Goal: Transaction & Acquisition: Purchase product/service

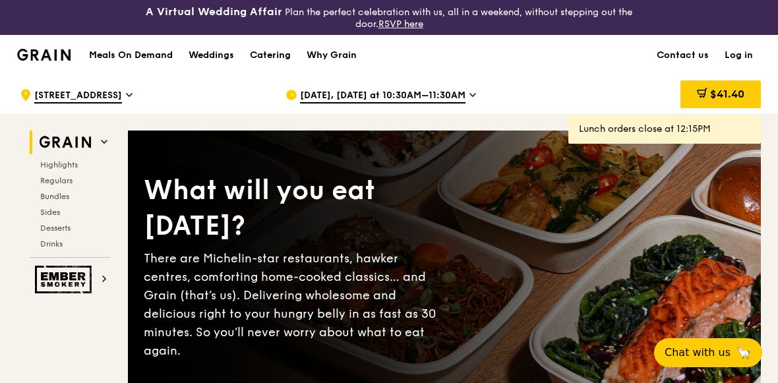
click at [455, 86] on div "[DATE], [DATE] at 10:30AM–11:30AM" at bounding box center [408, 95] width 245 height 40
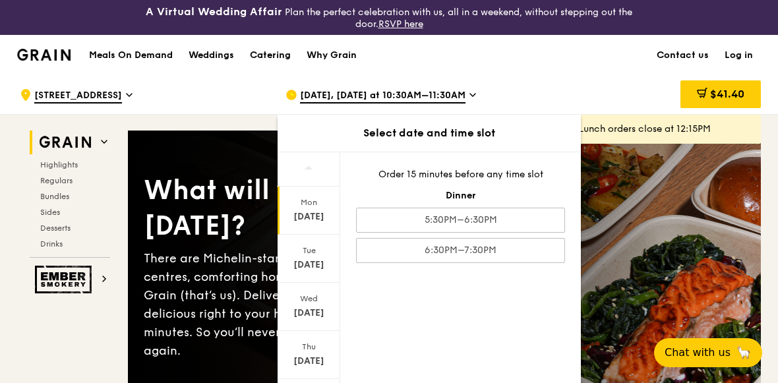
click at [52, 55] on img at bounding box center [43, 55] width 53 height 12
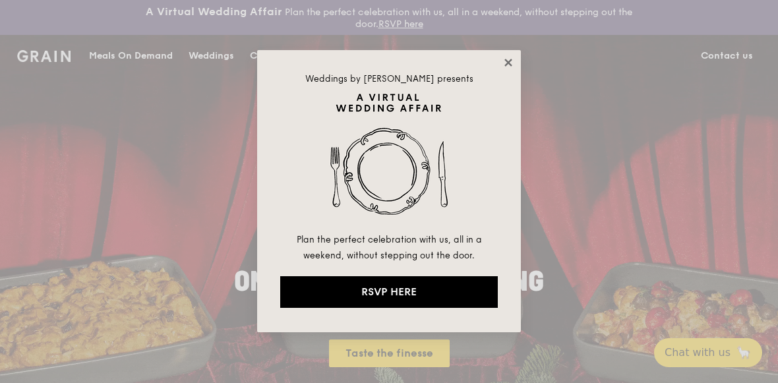
click at [513, 61] on icon at bounding box center [509, 63] width 12 height 12
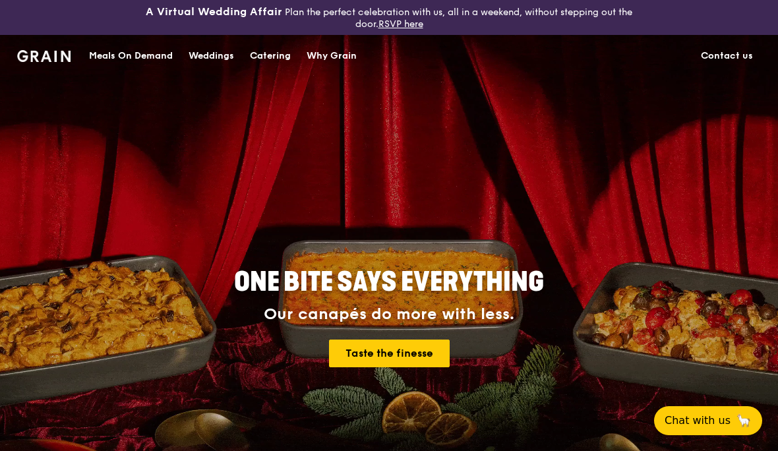
click at [137, 57] on div "Meals On Demand" at bounding box center [131, 56] width 84 height 40
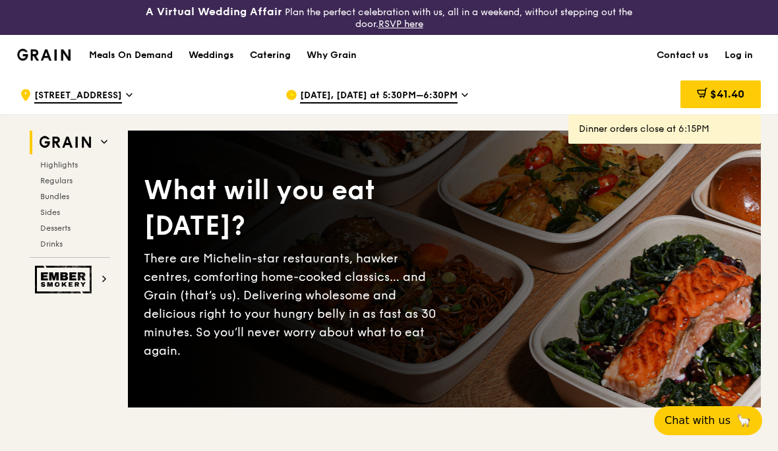
click at [450, 89] on div "[DATE], [DATE] at 5:30PM–6:30PM" at bounding box center [408, 95] width 245 height 40
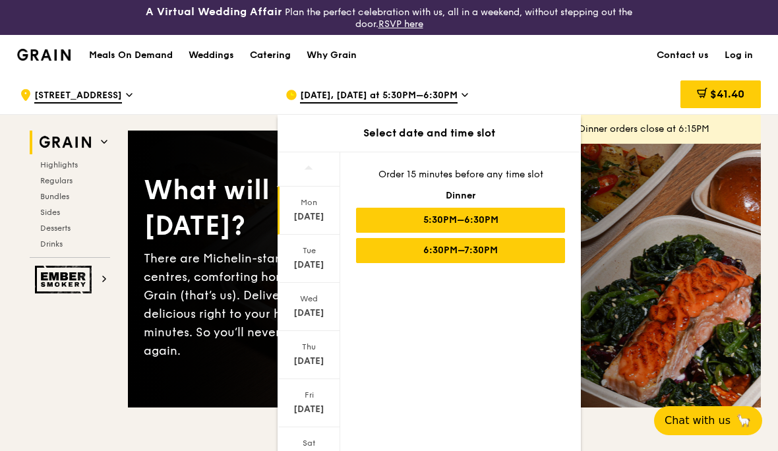
click at [520, 249] on div "6:30PM–7:30PM" at bounding box center [460, 250] width 209 height 25
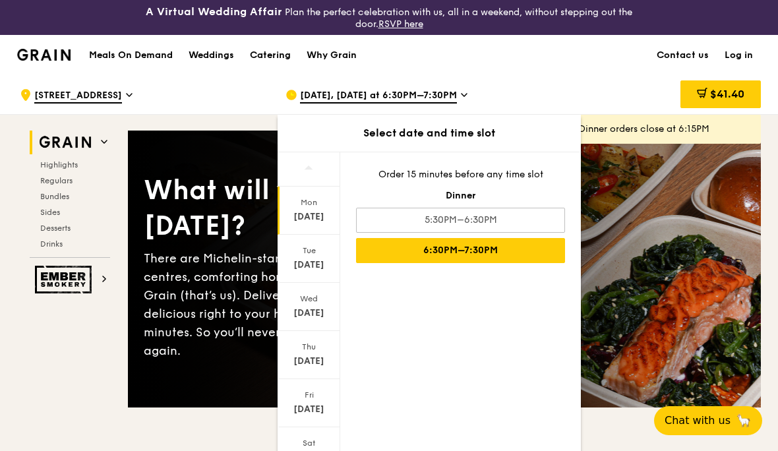
click at [628, 79] on div "$41.40" at bounding box center [655, 95] width 212 height 40
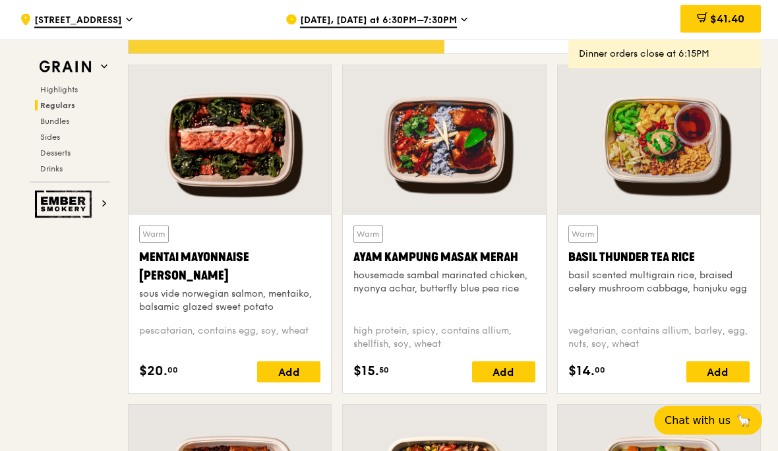
scroll to position [1178, 0]
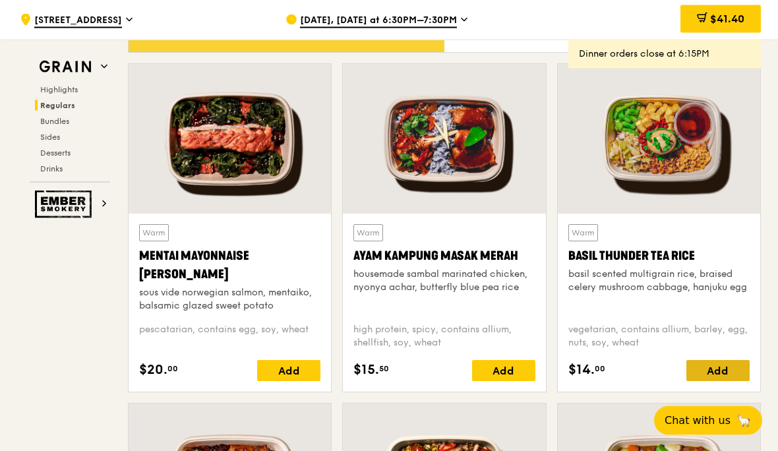
click at [734, 367] on div "Add" at bounding box center [718, 371] width 63 height 21
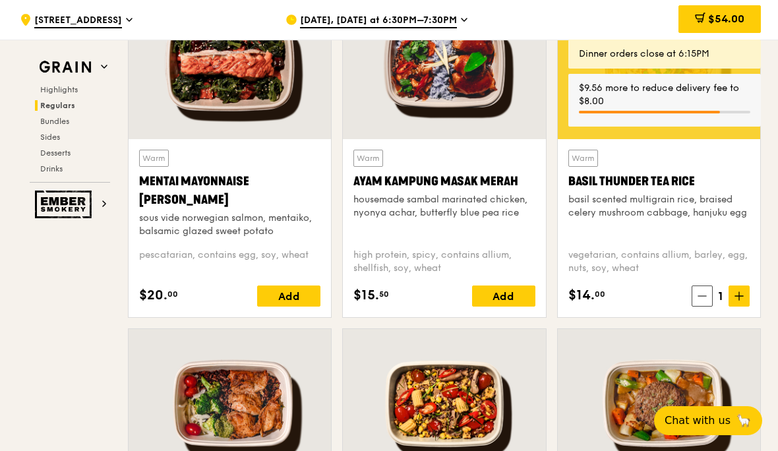
scroll to position [1174, 0]
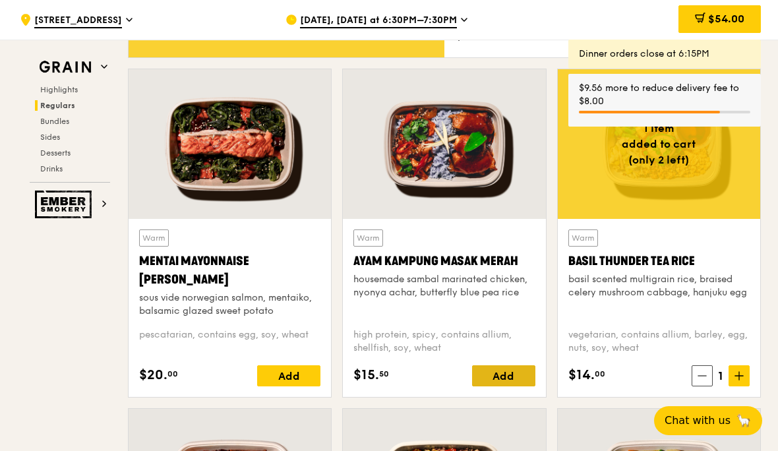
click at [512, 374] on div "Add" at bounding box center [503, 375] width 63 height 21
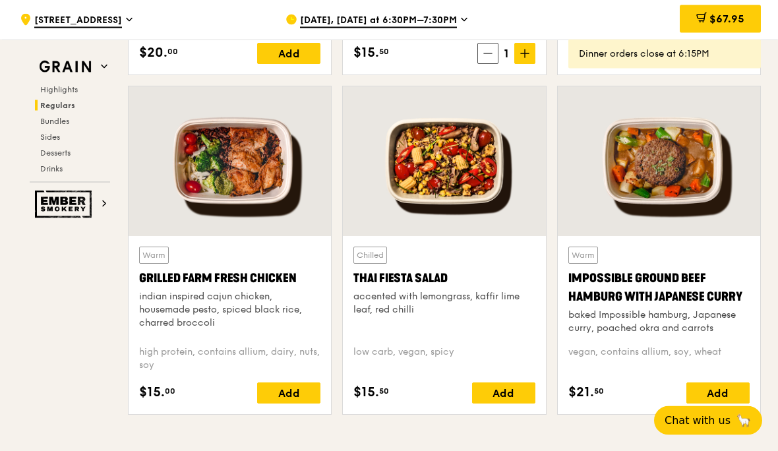
scroll to position [1496, 0]
click at [726, 383] on div "Add" at bounding box center [718, 393] width 63 height 21
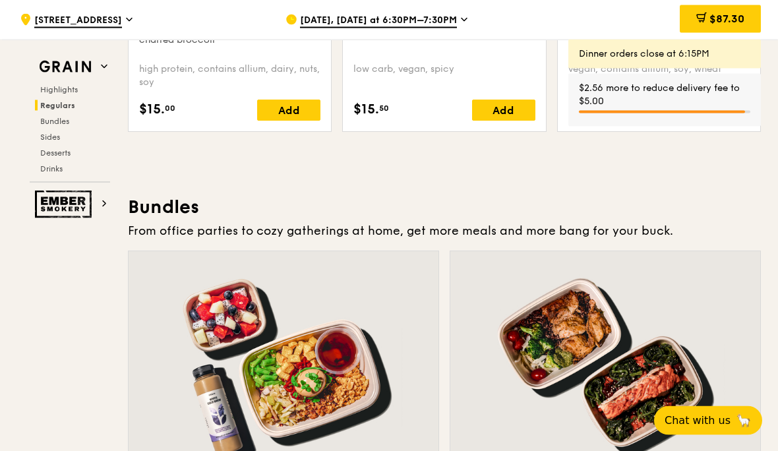
scroll to position [1779, 0]
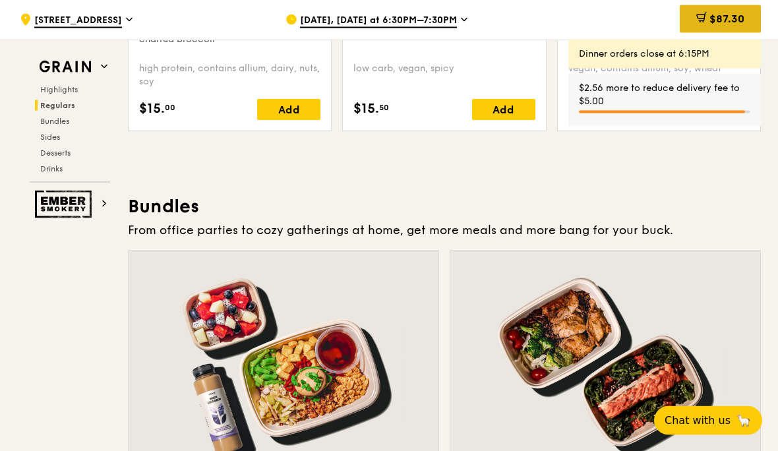
click at [738, 22] on span "$87.30" at bounding box center [727, 19] width 35 height 13
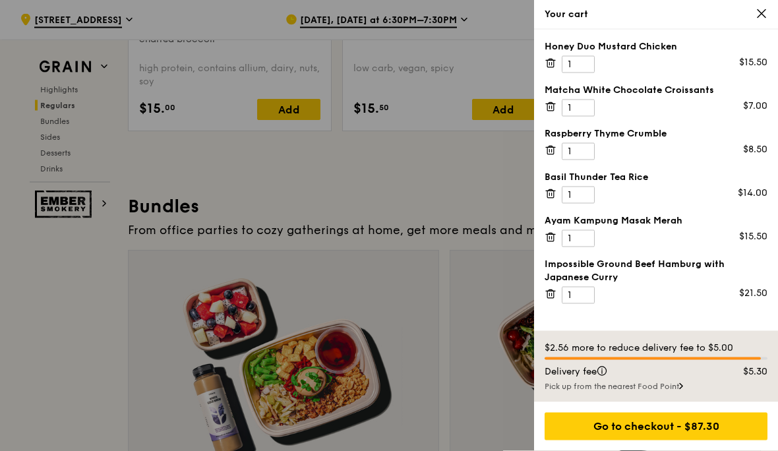
scroll to position [1780, 0]
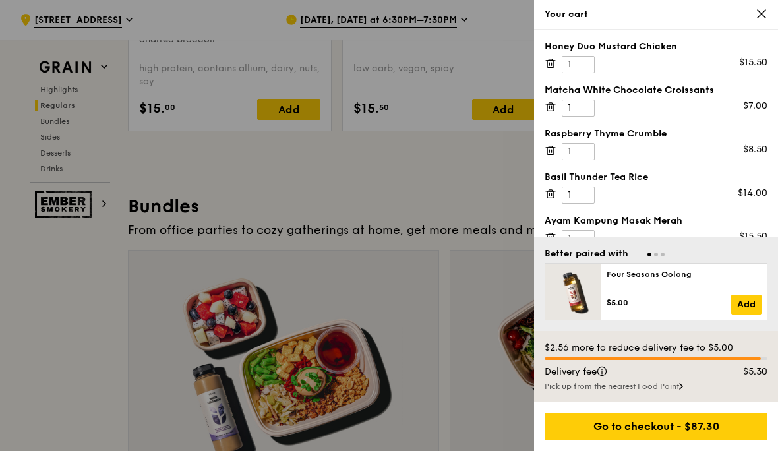
click at [548, 106] on icon at bounding box center [551, 107] width 7 height 7
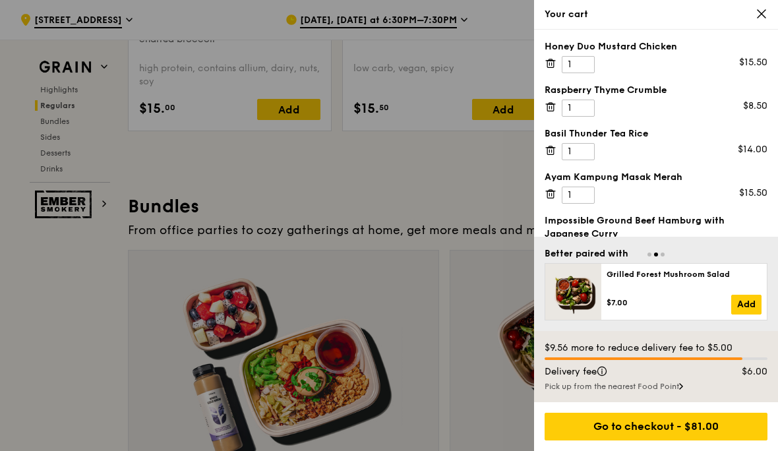
click at [548, 61] on icon at bounding box center [551, 64] width 7 height 7
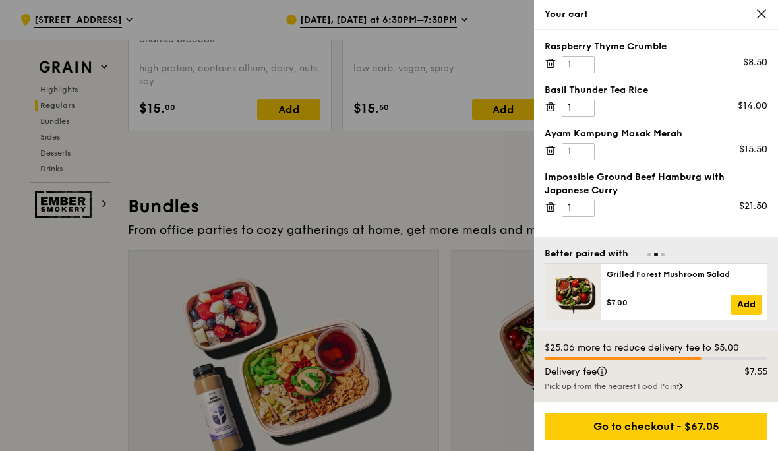
click at [550, 59] on icon at bounding box center [551, 63] width 12 height 12
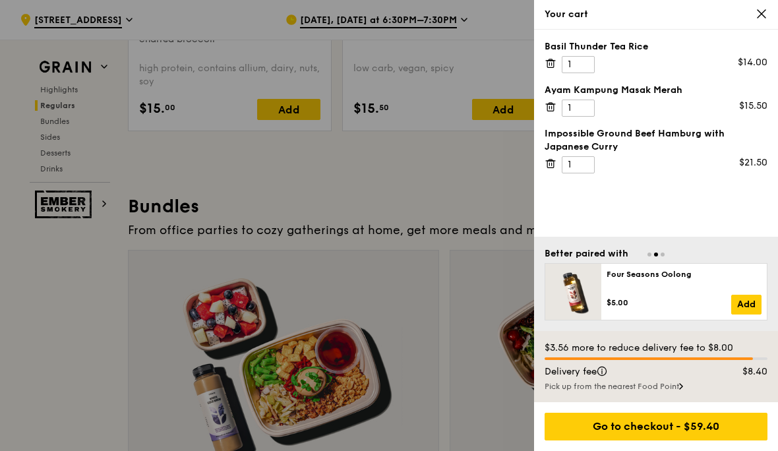
click at [433, 183] on div at bounding box center [389, 225] width 778 height 451
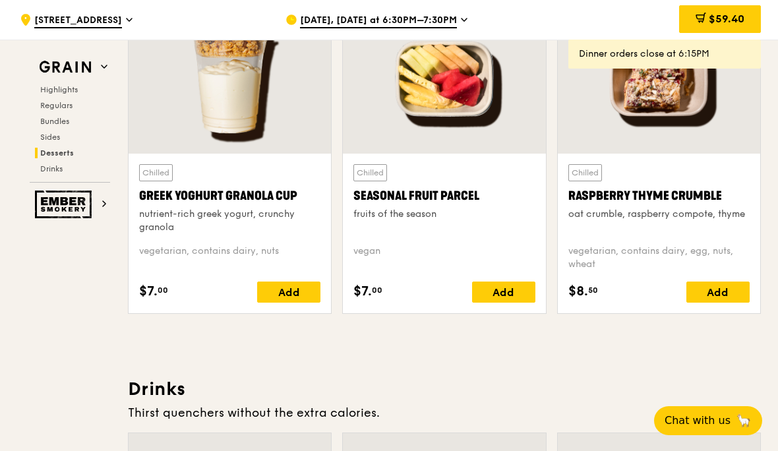
scroll to position [4254, 0]
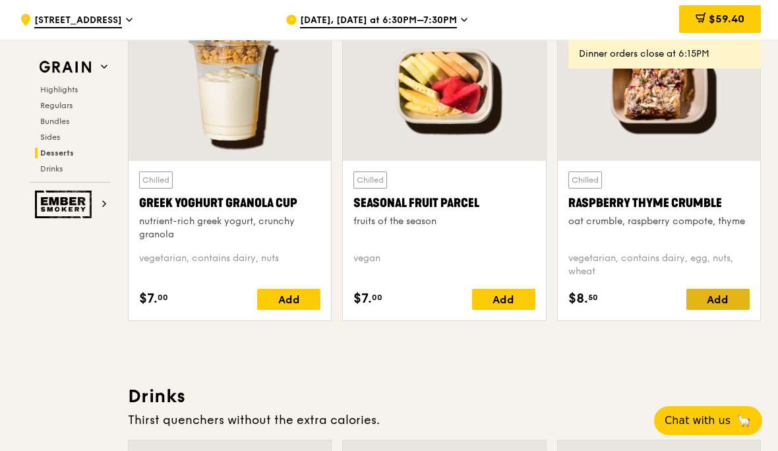
click at [735, 299] on div "Add" at bounding box center [718, 299] width 63 height 21
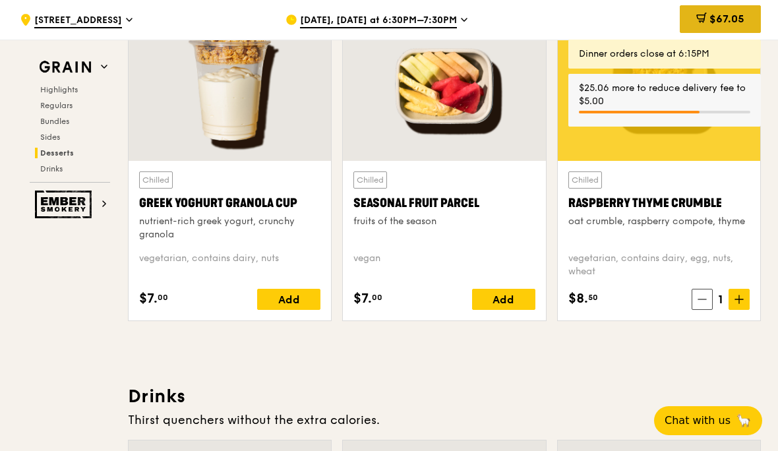
click at [724, 22] on span "$67.05" at bounding box center [727, 19] width 35 height 13
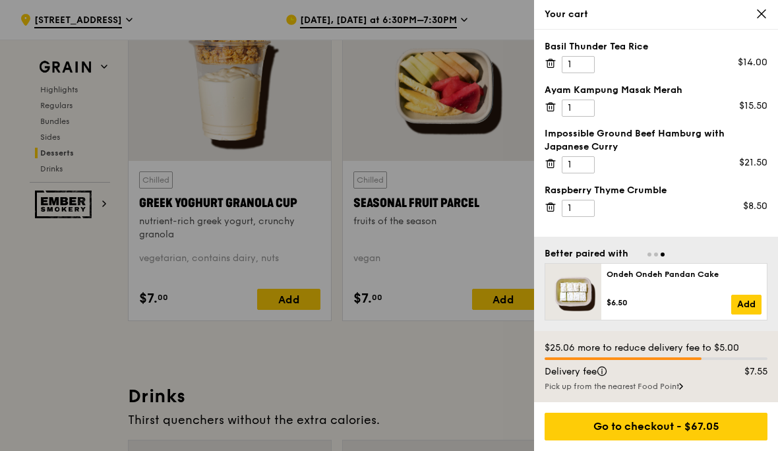
click at [765, 17] on icon at bounding box center [762, 14] width 8 height 8
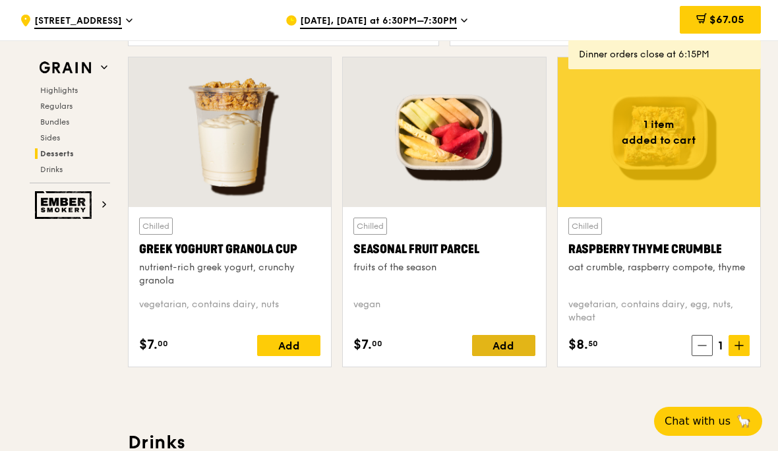
click at [514, 355] on div "Add" at bounding box center [503, 344] width 63 height 21
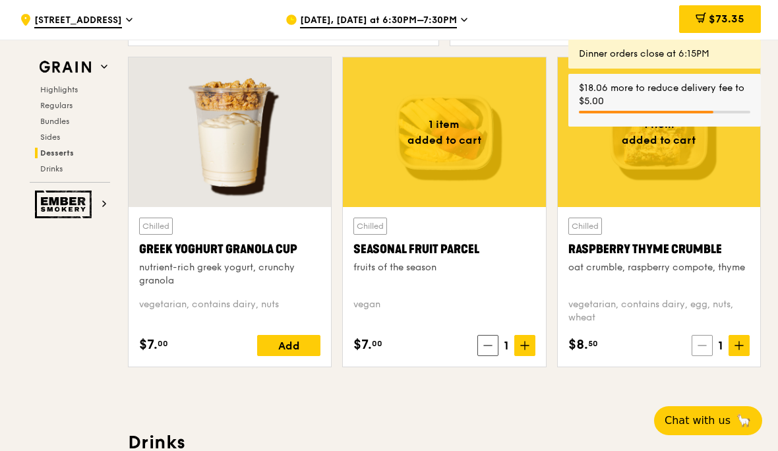
click at [706, 344] on icon at bounding box center [702, 345] width 9 height 9
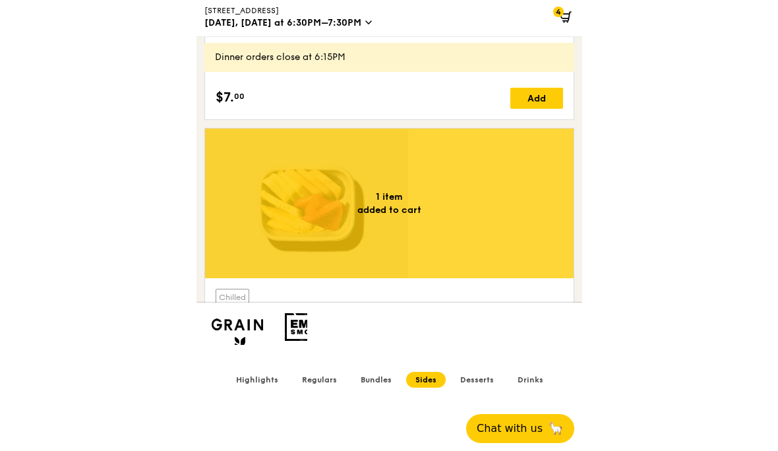
scroll to position [3977, 0]
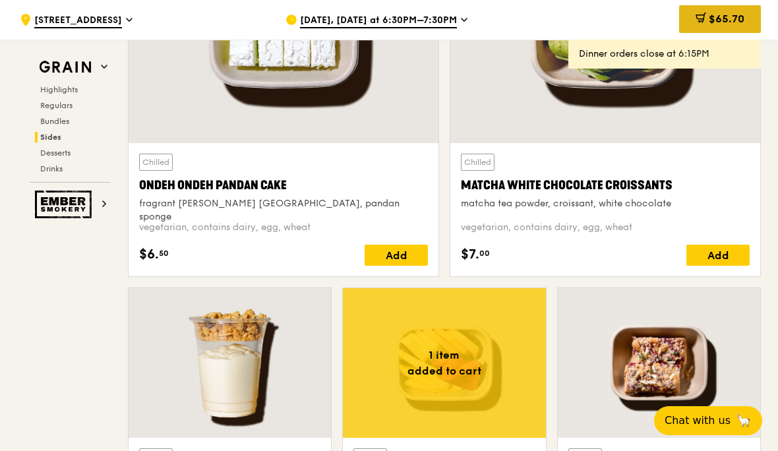
click at [734, 18] on span "$65.70" at bounding box center [727, 19] width 36 height 13
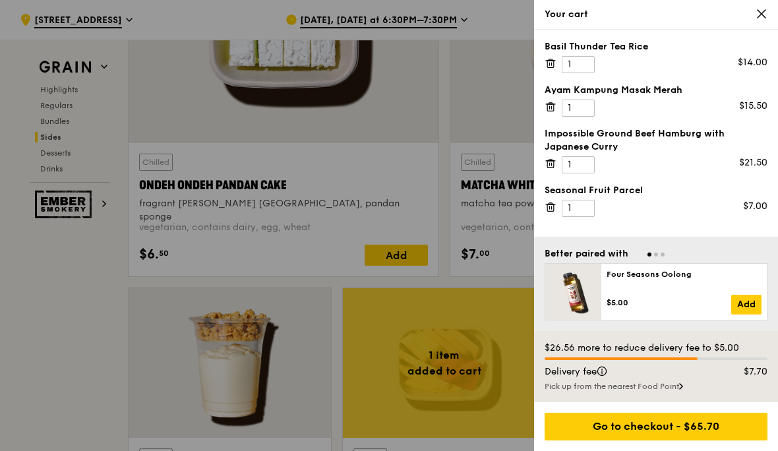
click at [101, 348] on div at bounding box center [389, 225] width 778 height 451
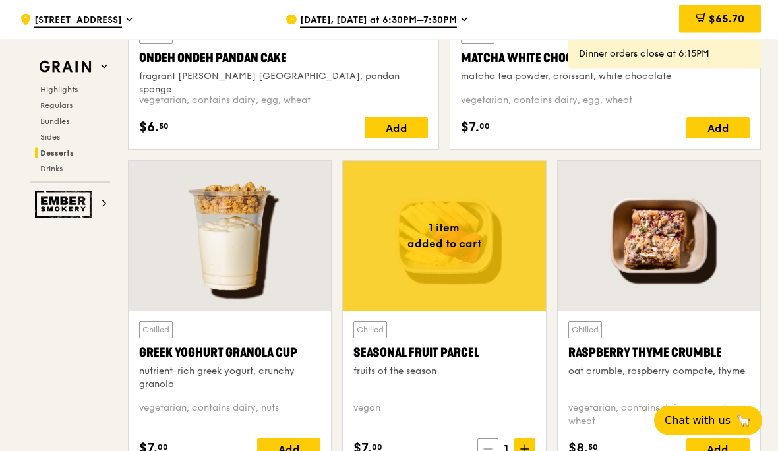
click at [485, 383] on icon at bounding box center [488, 449] width 9 height 9
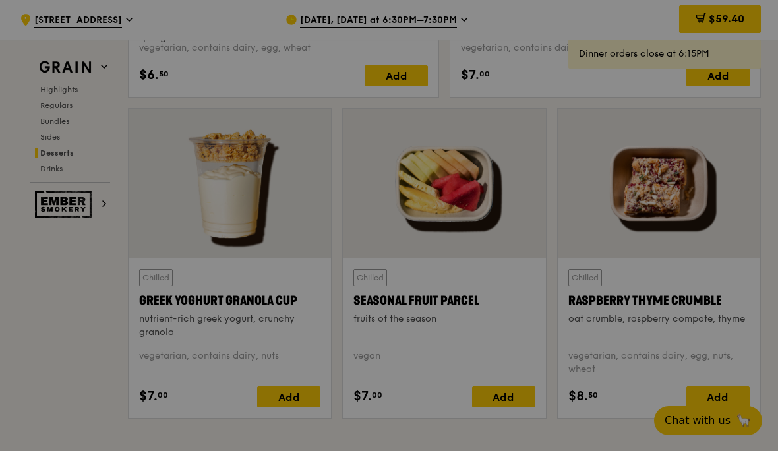
scroll to position [4158, 0]
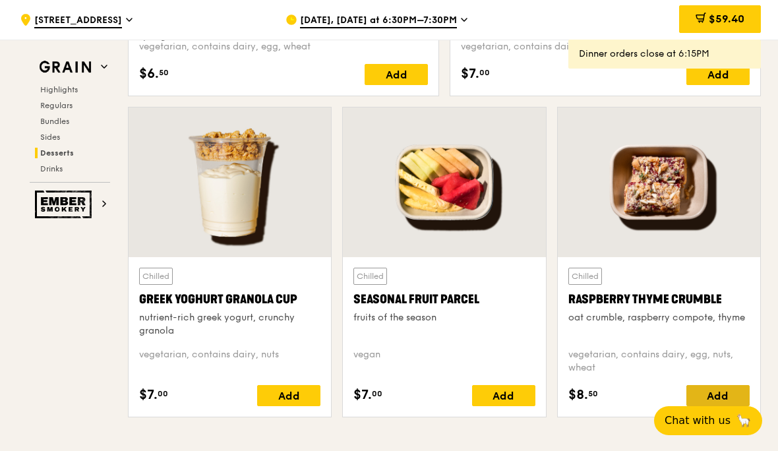
click at [729, 383] on div "Add" at bounding box center [718, 395] width 63 height 21
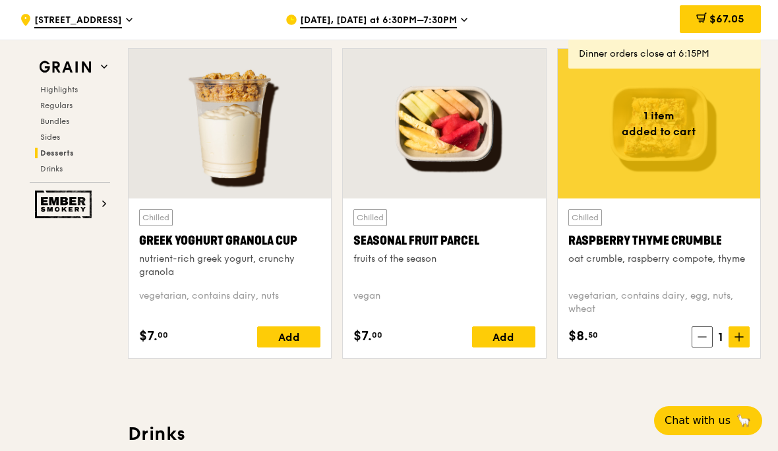
scroll to position [4217, 0]
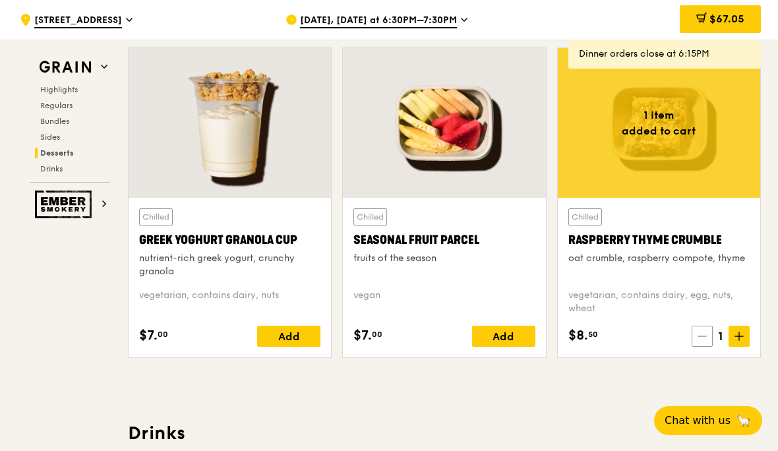
click at [709, 336] on span at bounding box center [702, 336] width 21 height 21
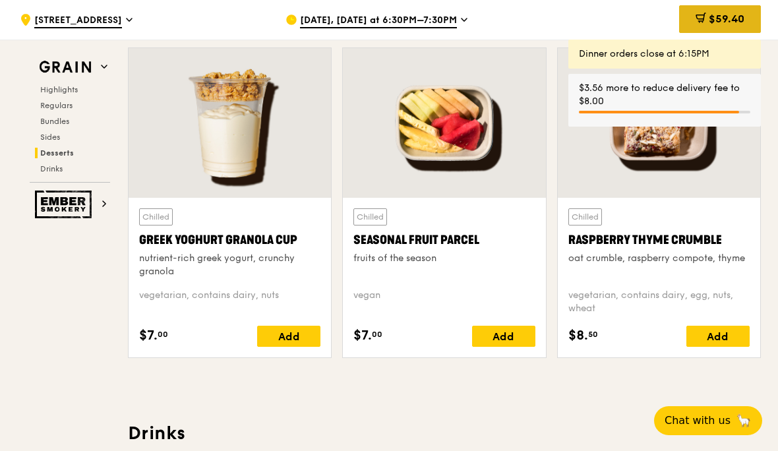
click at [737, 16] on span "$59.40" at bounding box center [727, 19] width 36 height 13
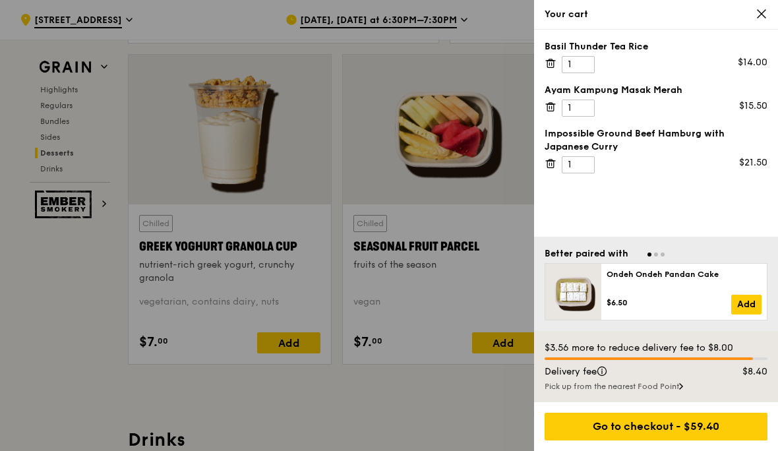
scroll to position [4210, 0]
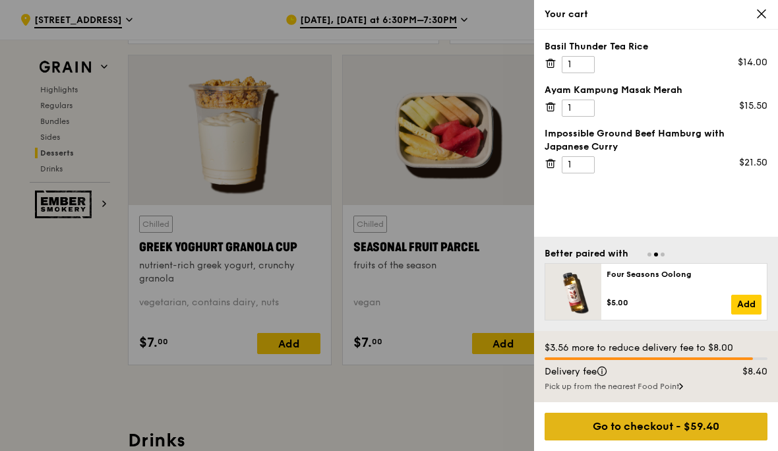
click at [695, 383] on div "Go to checkout - $59.40" at bounding box center [656, 427] width 223 height 28
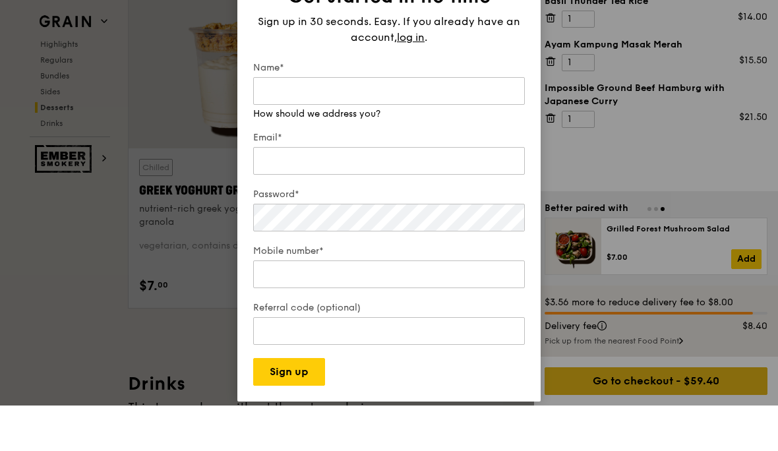
scroll to position [4263, 0]
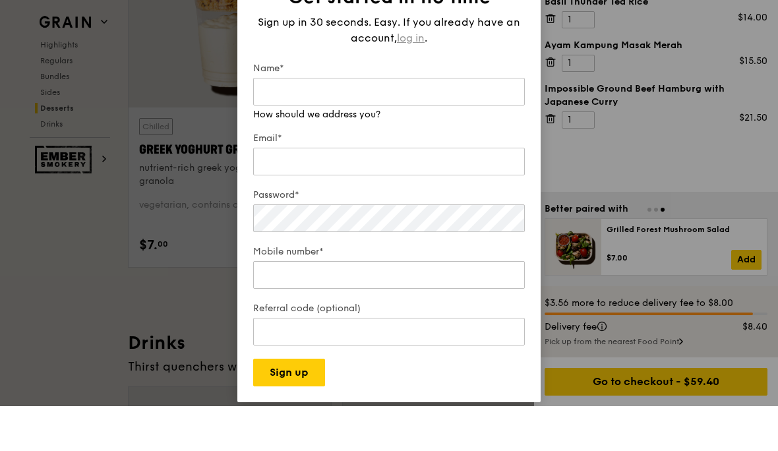
click at [418, 64] on div "Sign up in 30 seconds. Easy. If you already have an account, log in ." at bounding box center [389, 75] width 272 height 32
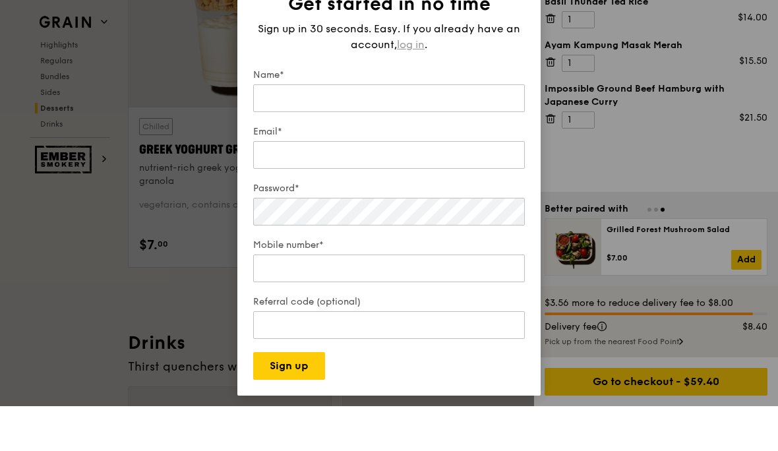
scroll to position [4308, 0]
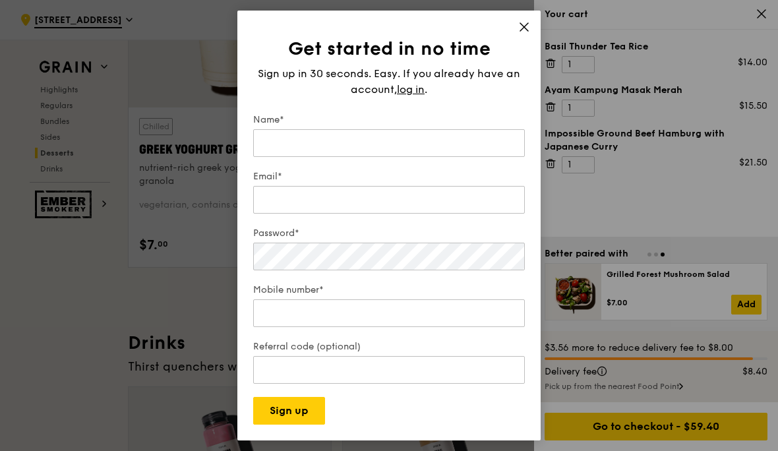
click at [474, 240] on label "Password*" at bounding box center [389, 233] width 272 height 13
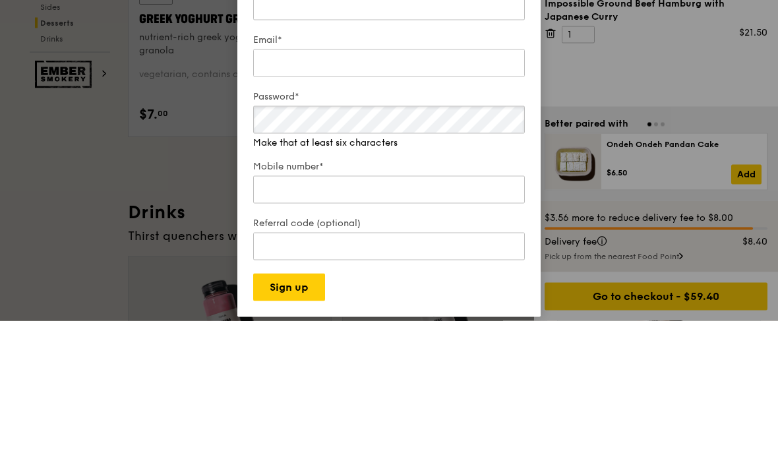
scroll to position [4438, 0]
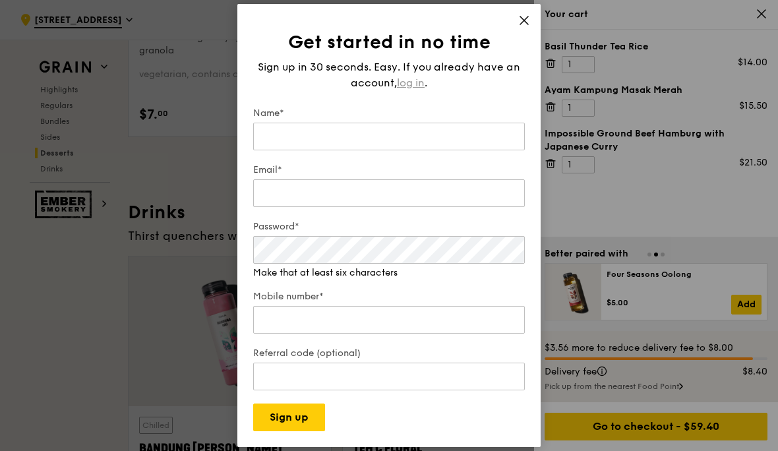
click at [414, 91] on span "log in" at bounding box center [411, 83] width 28 height 16
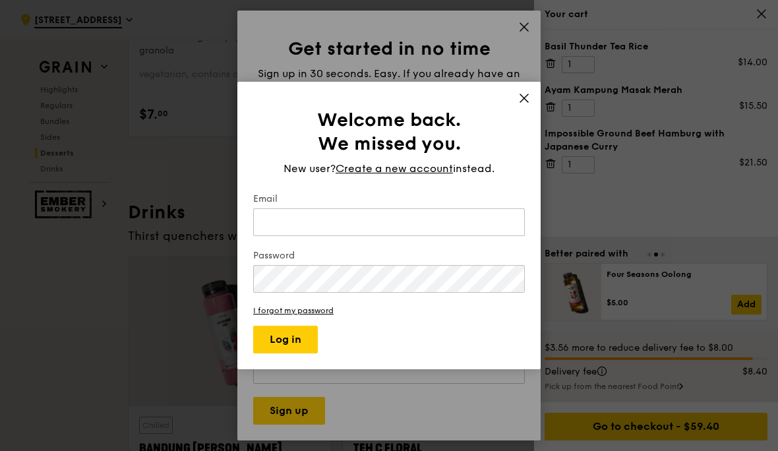
scroll to position [4438, 0]
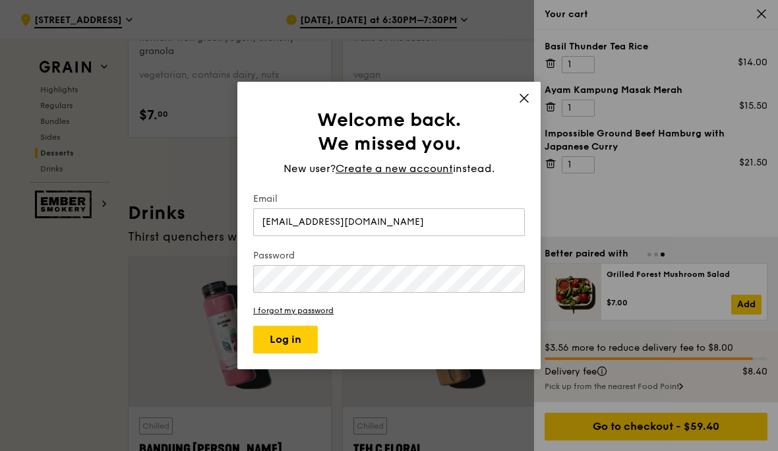
type input "[EMAIL_ADDRESS][DOMAIN_NAME]"
click at [280, 354] on button "Log in" at bounding box center [285, 340] width 65 height 28
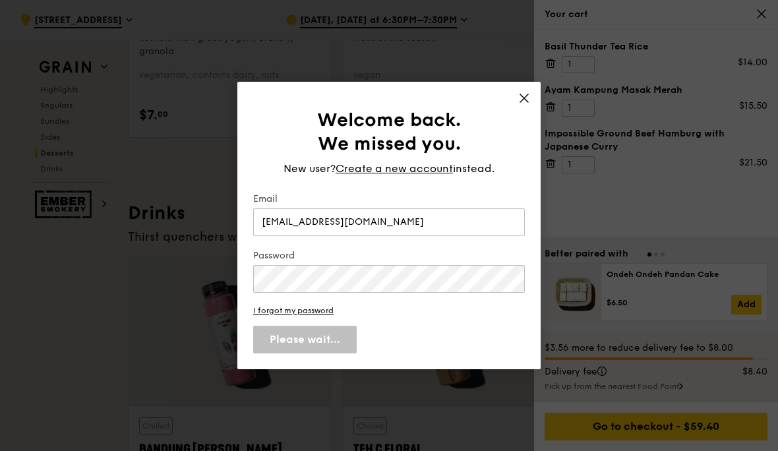
scroll to position [4438, 0]
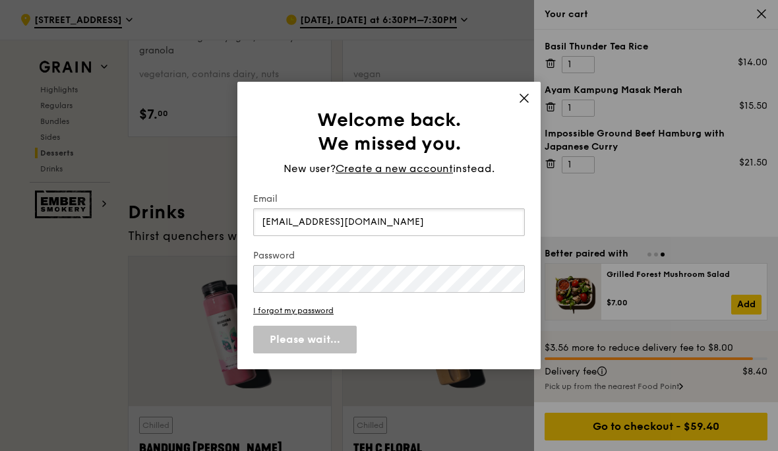
click at [420, 236] on input "[EMAIL_ADDRESS][DOMAIN_NAME]" at bounding box center [389, 222] width 272 height 28
click at [530, 104] on icon at bounding box center [525, 98] width 12 height 12
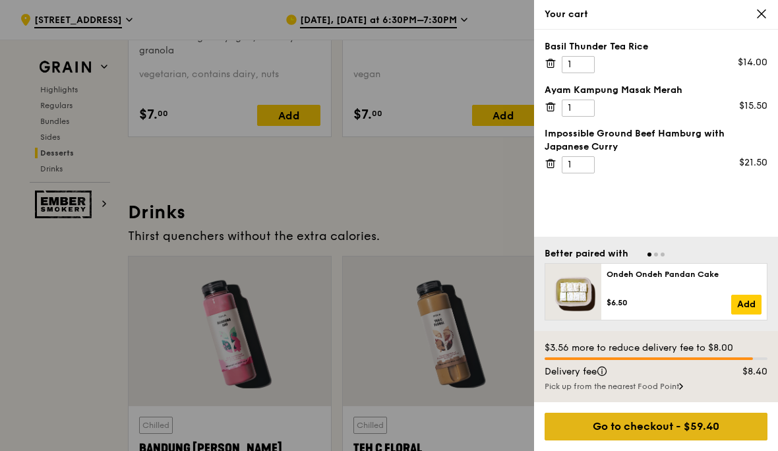
click at [679, 383] on div "Go to checkout - $59.40" at bounding box center [656, 427] width 223 height 28
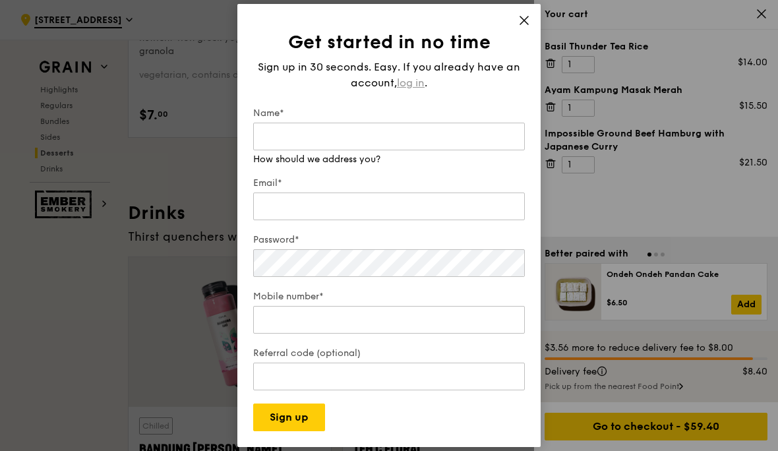
click at [418, 91] on div "Sign up in 30 seconds. Easy. If you already have an account, log in ." at bounding box center [389, 75] width 272 height 32
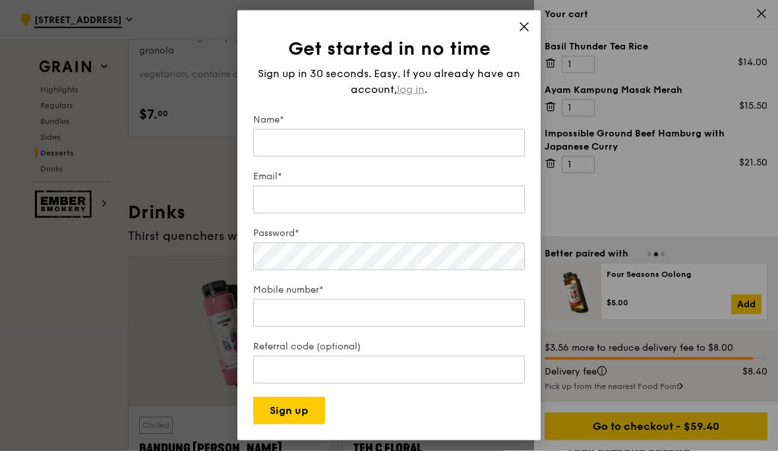
scroll to position [4438, 0]
click at [414, 98] on span "log in" at bounding box center [411, 90] width 28 height 16
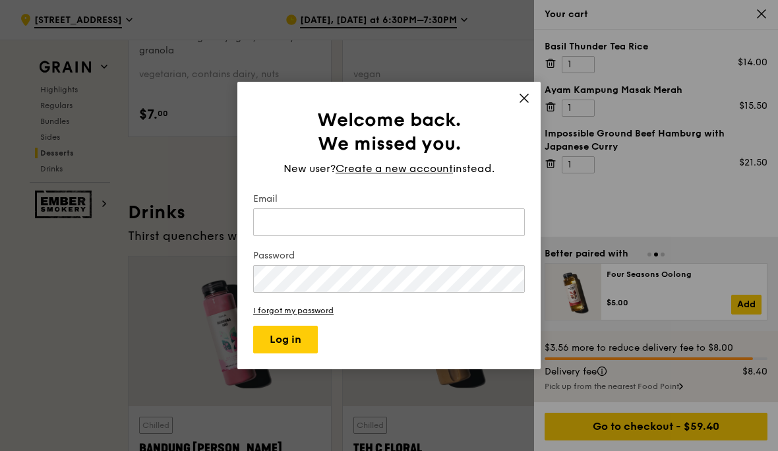
scroll to position [4438, 0]
type input "[EMAIL_ADDRESS][DOMAIN_NAME]"
click at [299, 354] on button "Log in" at bounding box center [285, 340] width 65 height 28
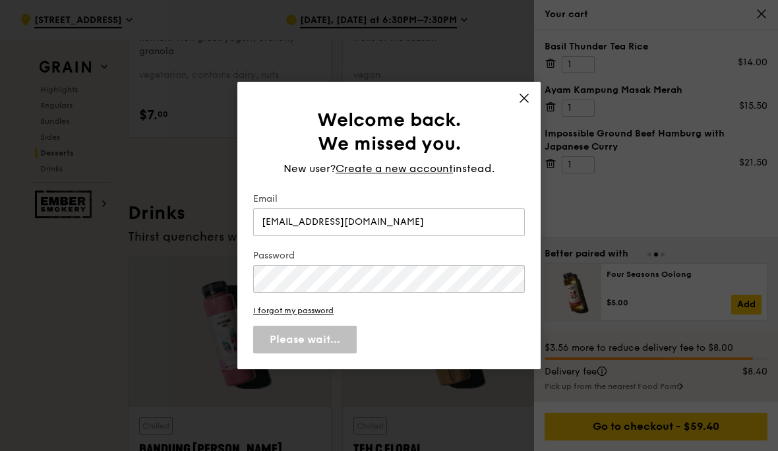
scroll to position [4438, 0]
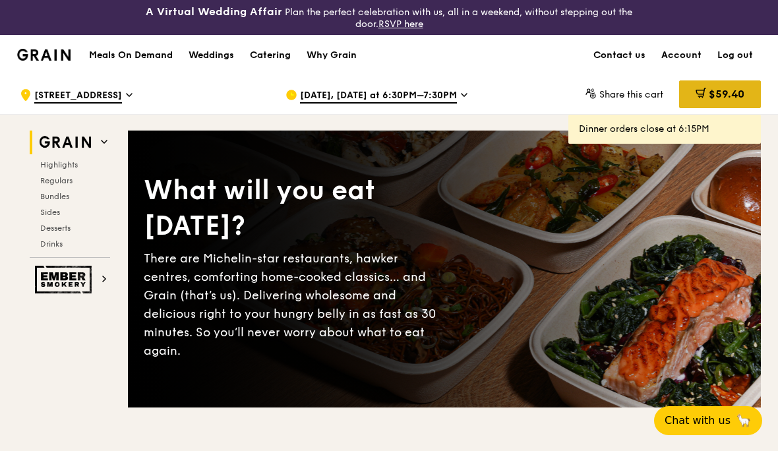
click at [738, 92] on span "$59.40" at bounding box center [727, 94] width 36 height 13
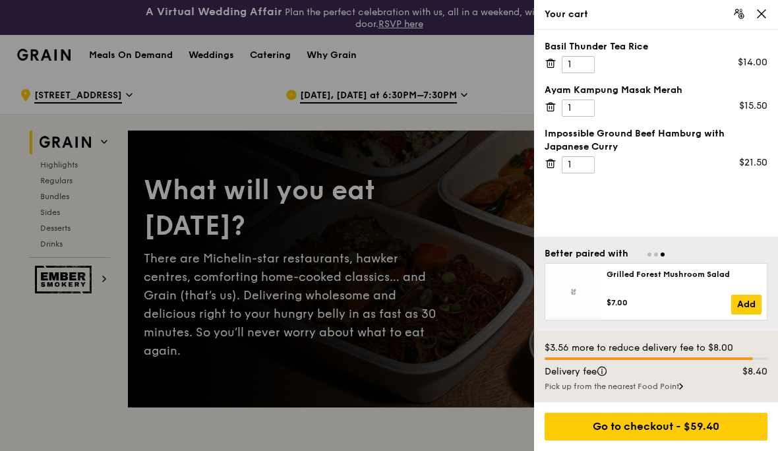
scroll to position [40, 0]
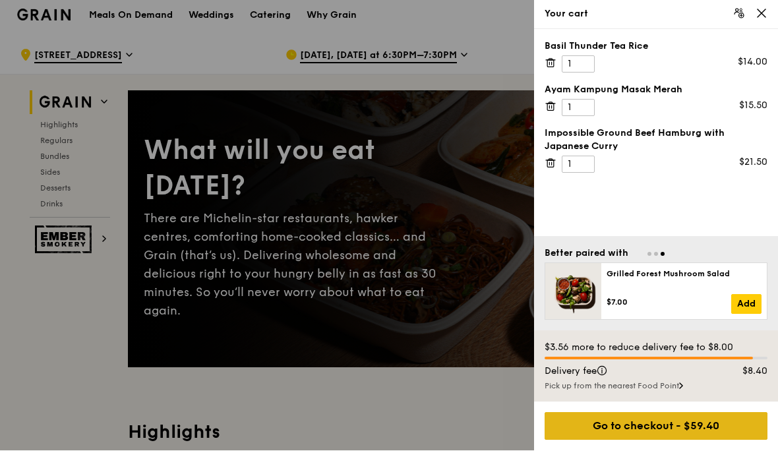
click at [723, 428] on div "Go to checkout - $59.40" at bounding box center [656, 427] width 223 height 28
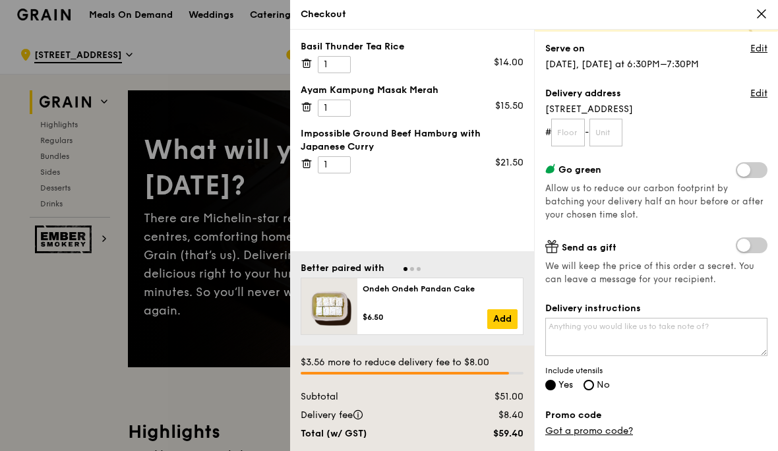
scroll to position [122, 0]
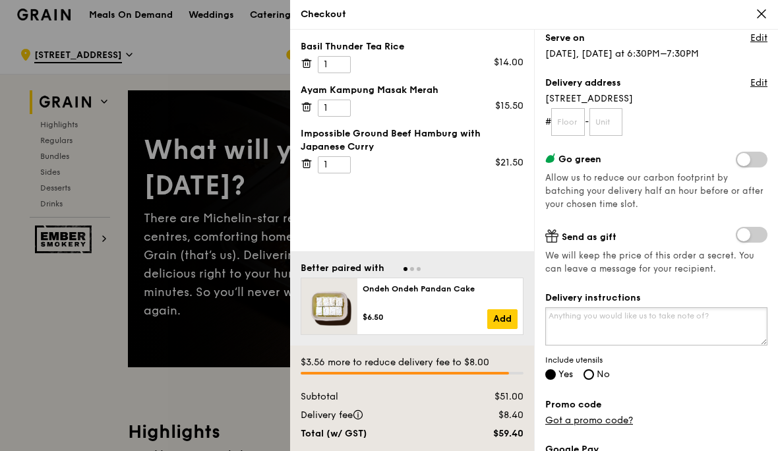
click at [718, 324] on textarea "Delivery instructions" at bounding box center [657, 326] width 222 height 38
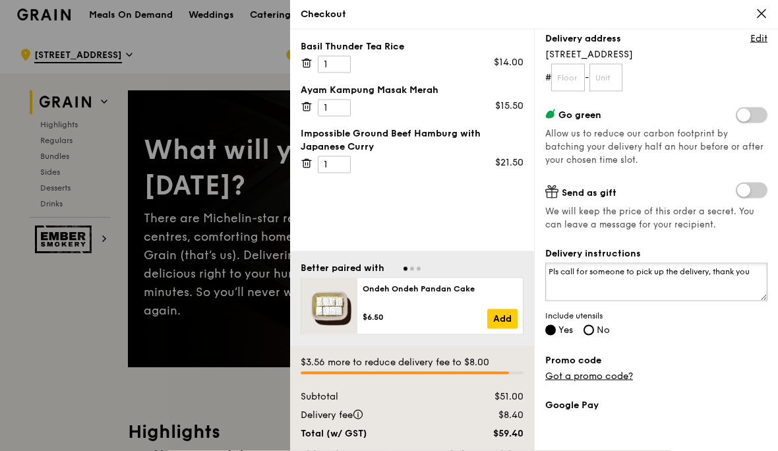
scroll to position [174, 0]
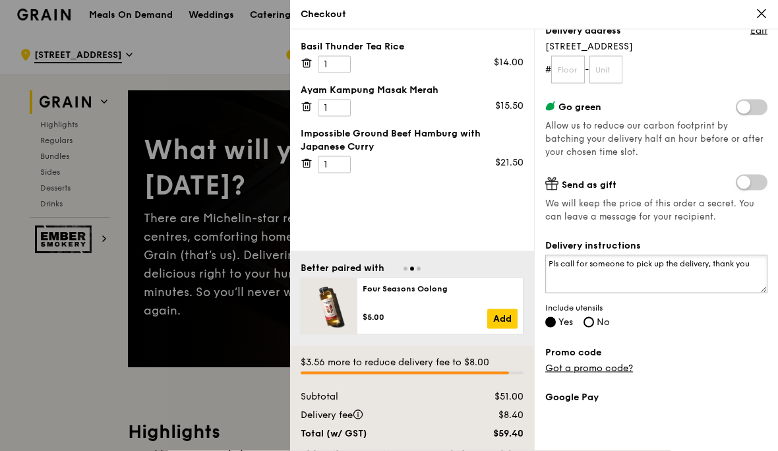
click at [627, 262] on textarea "Pls call for someone to pick up the delivery, thank you" at bounding box center [657, 274] width 222 height 38
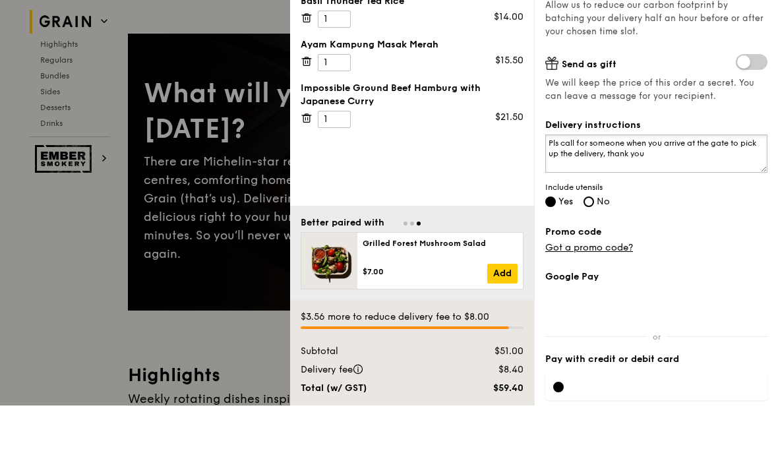
scroll to position [72, 0]
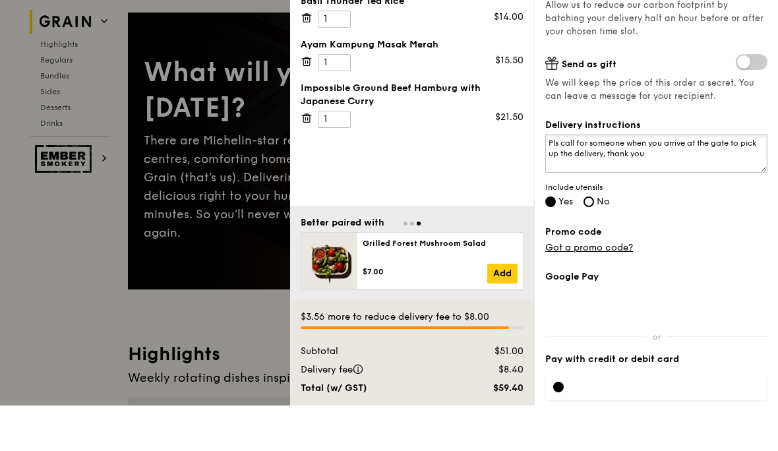
type textarea "Pls call for someone when you arrive at the gate to pick up the delivery, thank…"
click at [621, 420] on div at bounding box center [657, 433] width 222 height 26
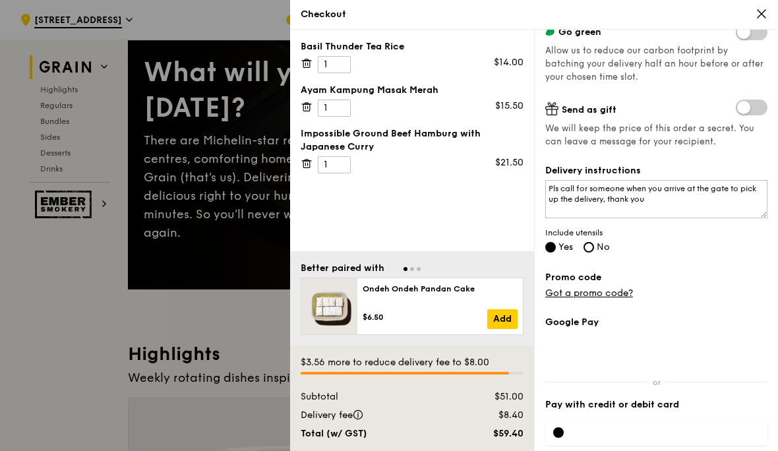
scroll to position [274, 0]
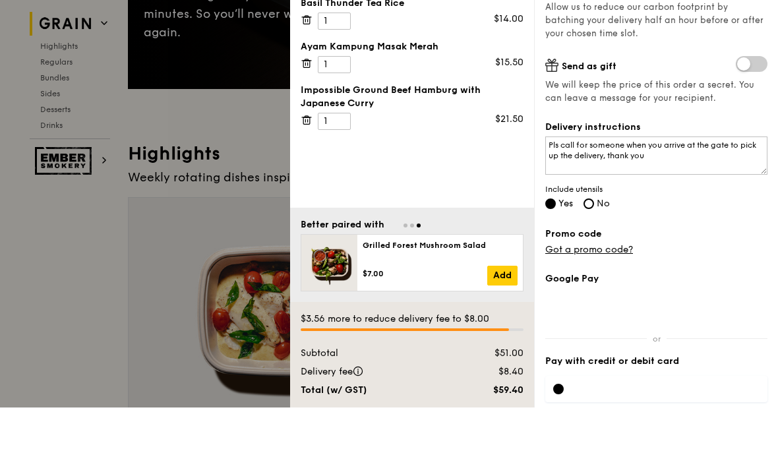
click at [554, 451] on input "Add this card to my payments" at bounding box center [551, 459] width 11 height 11
checkbox input "false"
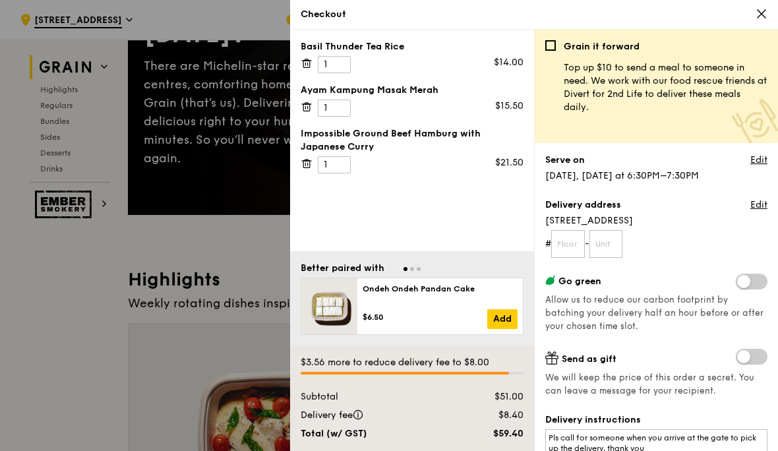
scroll to position [0, 0]
click at [575, 243] on input "text" at bounding box center [569, 244] width 34 height 28
type input "00"
click at [617, 237] on input "text" at bounding box center [607, 244] width 34 height 28
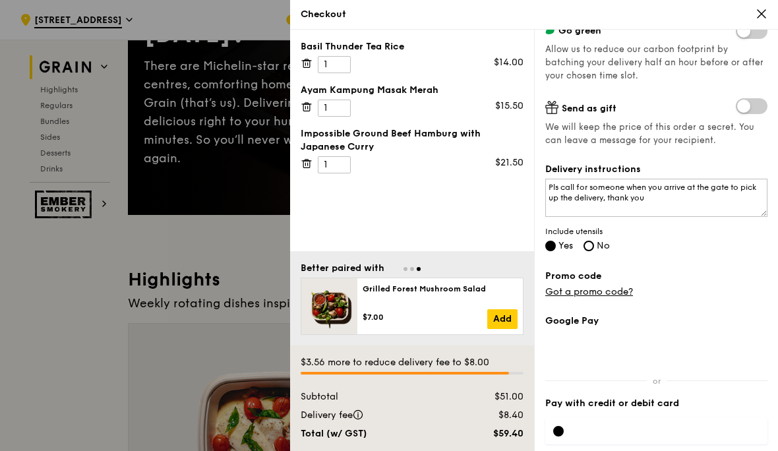
scroll to position [249, 0]
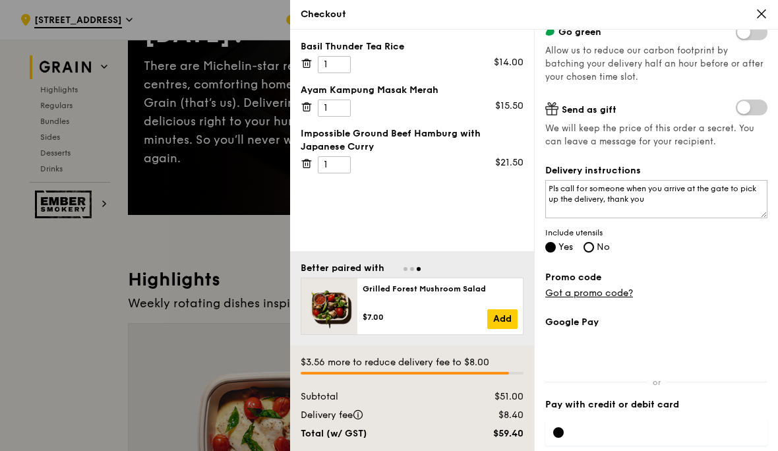
type input "00"
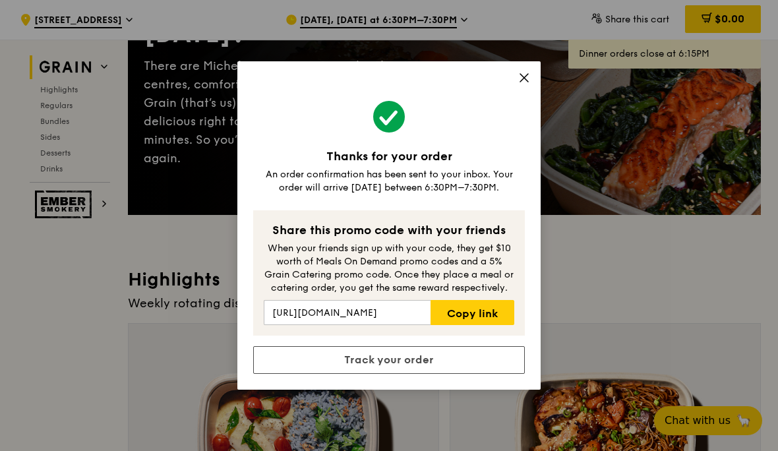
click at [528, 84] on icon at bounding box center [525, 78] width 12 height 12
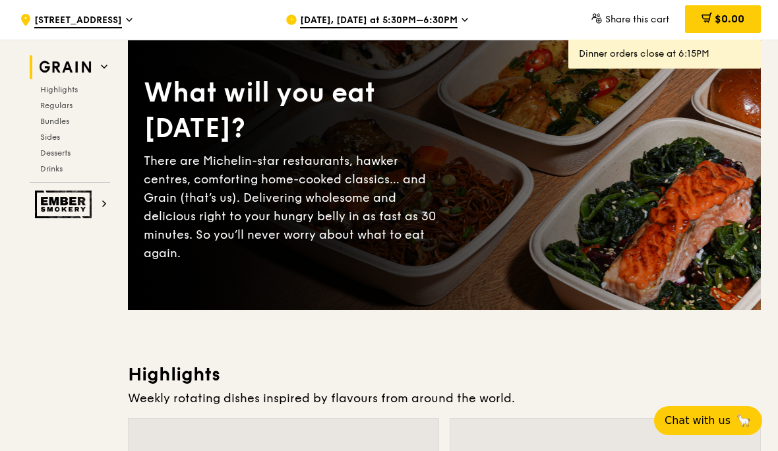
scroll to position [0, 0]
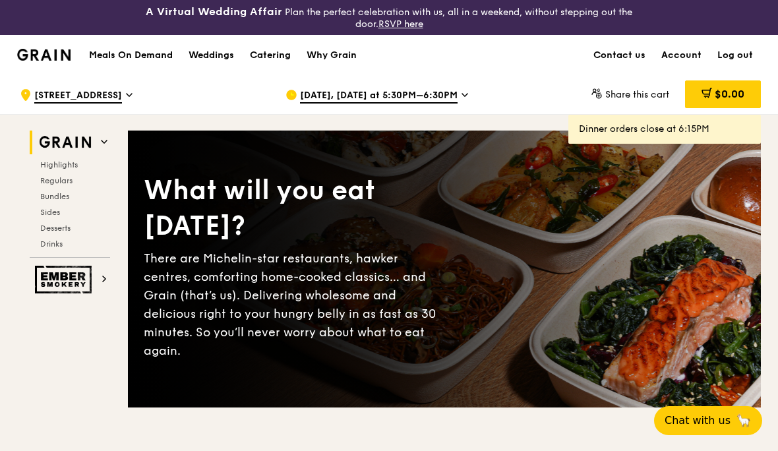
click at [747, 57] on link "Log out" at bounding box center [735, 56] width 51 height 40
